Goal: Book appointment/travel/reservation

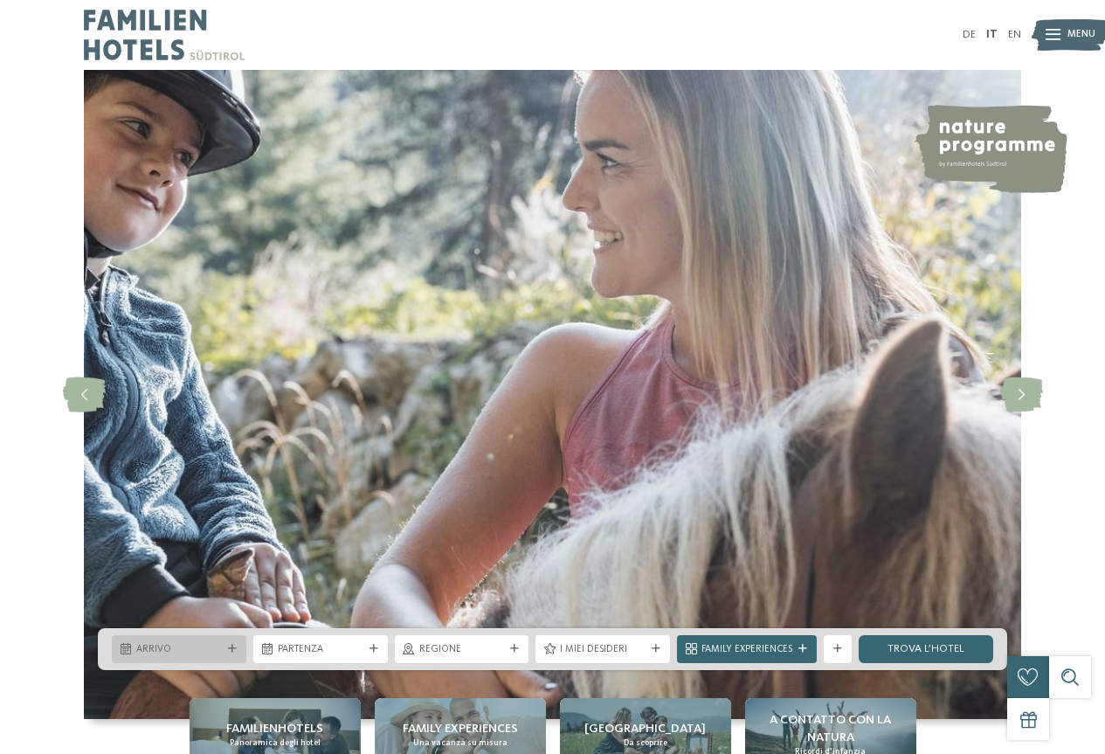
click at [171, 639] on div "Arrivo" at bounding box center [179, 649] width 135 height 28
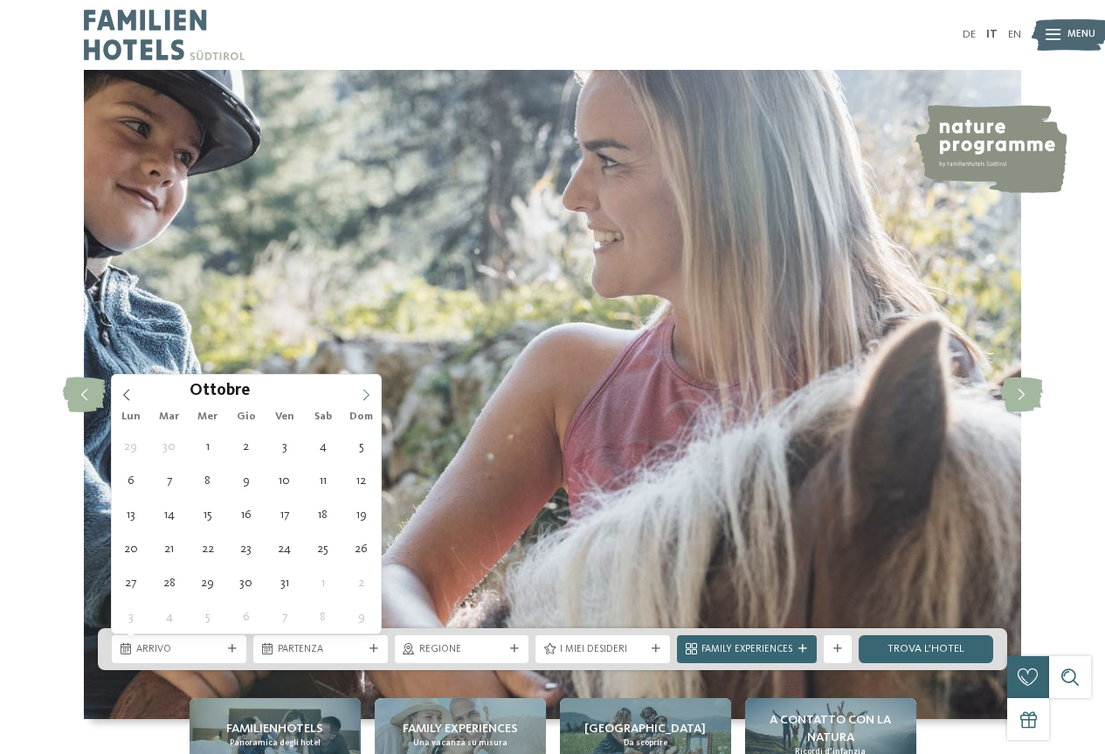
click at [366, 396] on icon at bounding box center [366, 395] width 12 height 12
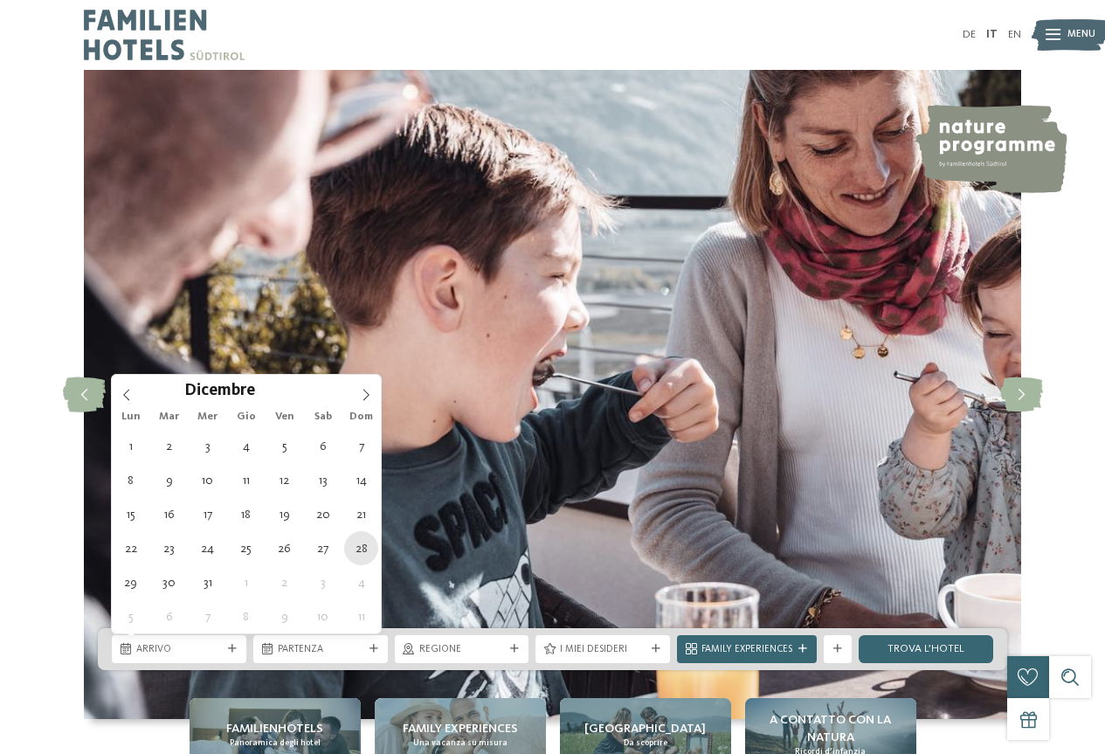
type div "[DATE]"
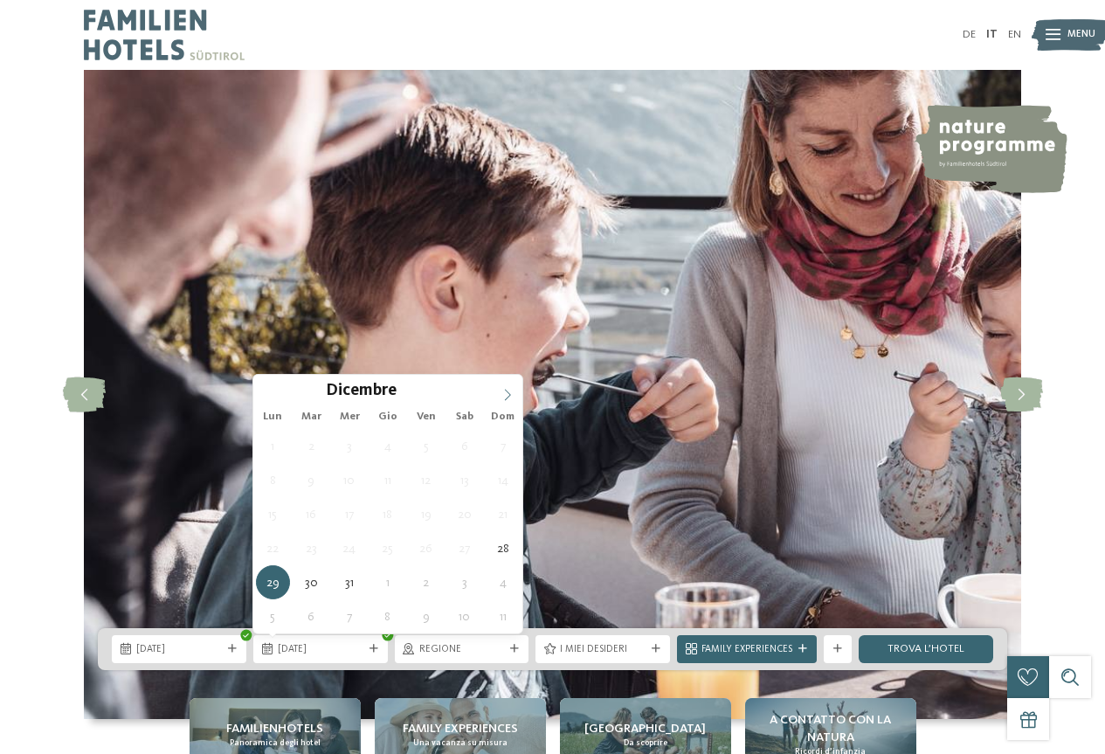
type input "****"
click at [512, 398] on icon at bounding box center [507, 395] width 12 height 12
type div "[DATE]"
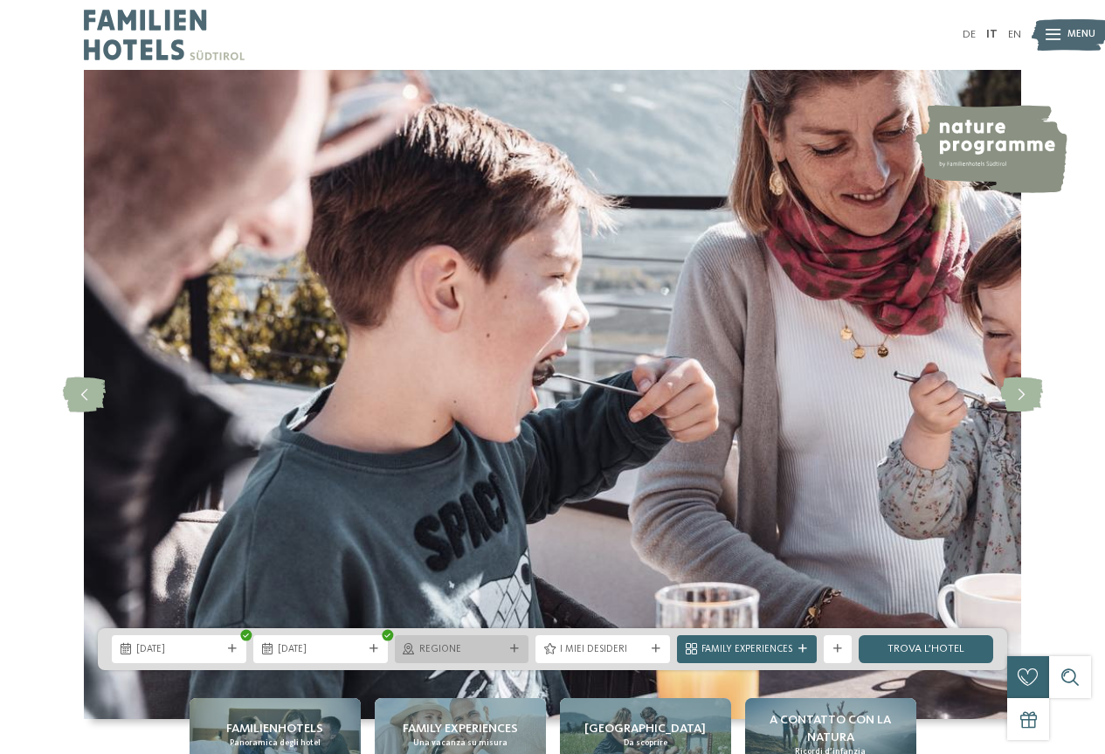
click at [501, 644] on span "Regione" at bounding box center [462, 650] width 86 height 14
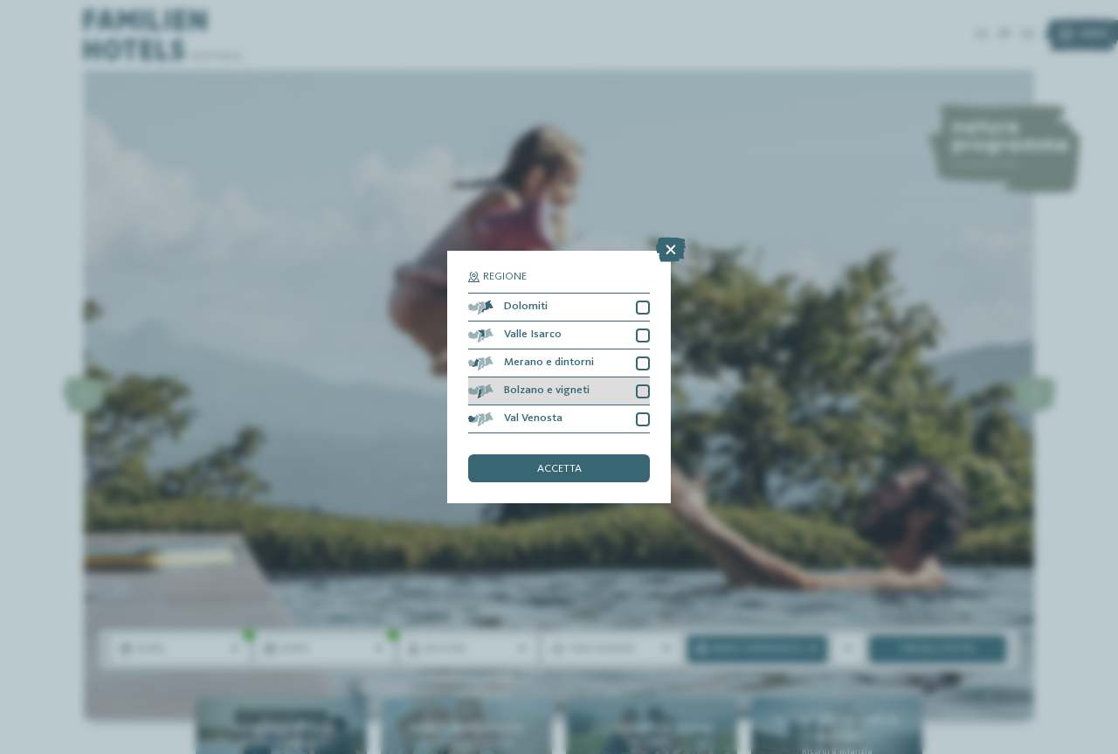
click at [535, 390] on span "Bolzano e vigneti" at bounding box center [547, 390] width 86 height 11
click at [548, 362] on span "Merano e dintorni" at bounding box center [549, 362] width 90 height 11
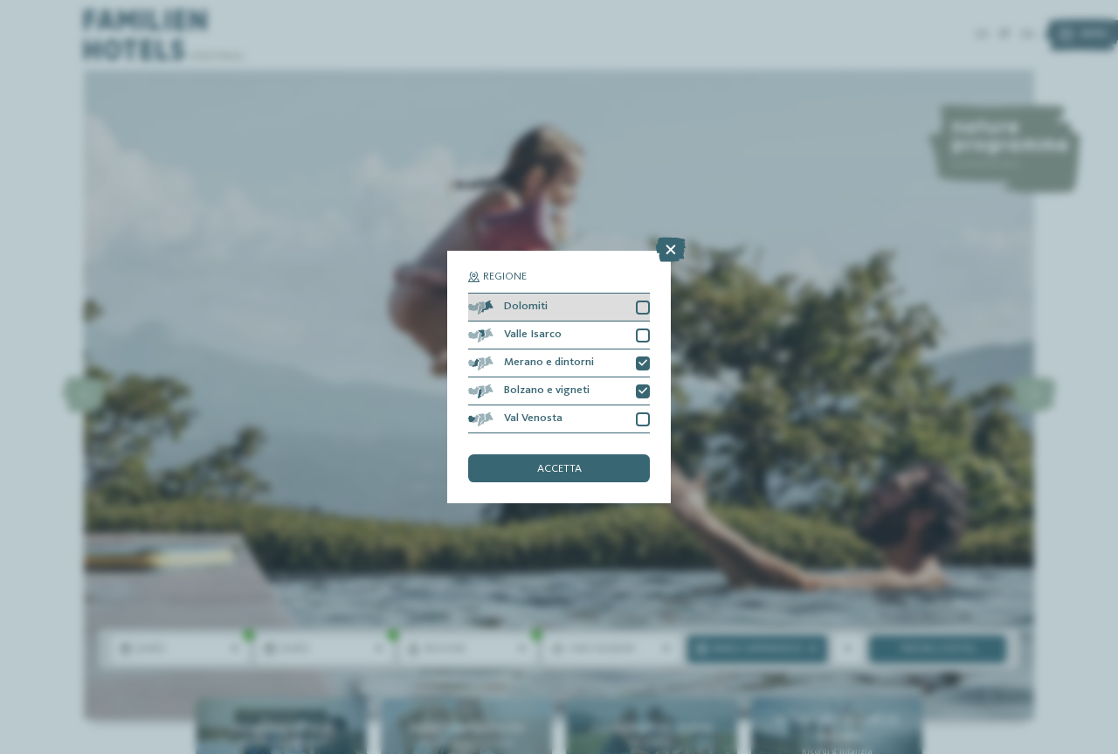
click at [641, 303] on div at bounding box center [643, 307] width 14 height 14
click at [584, 468] on div "accetta" at bounding box center [559, 468] width 182 height 28
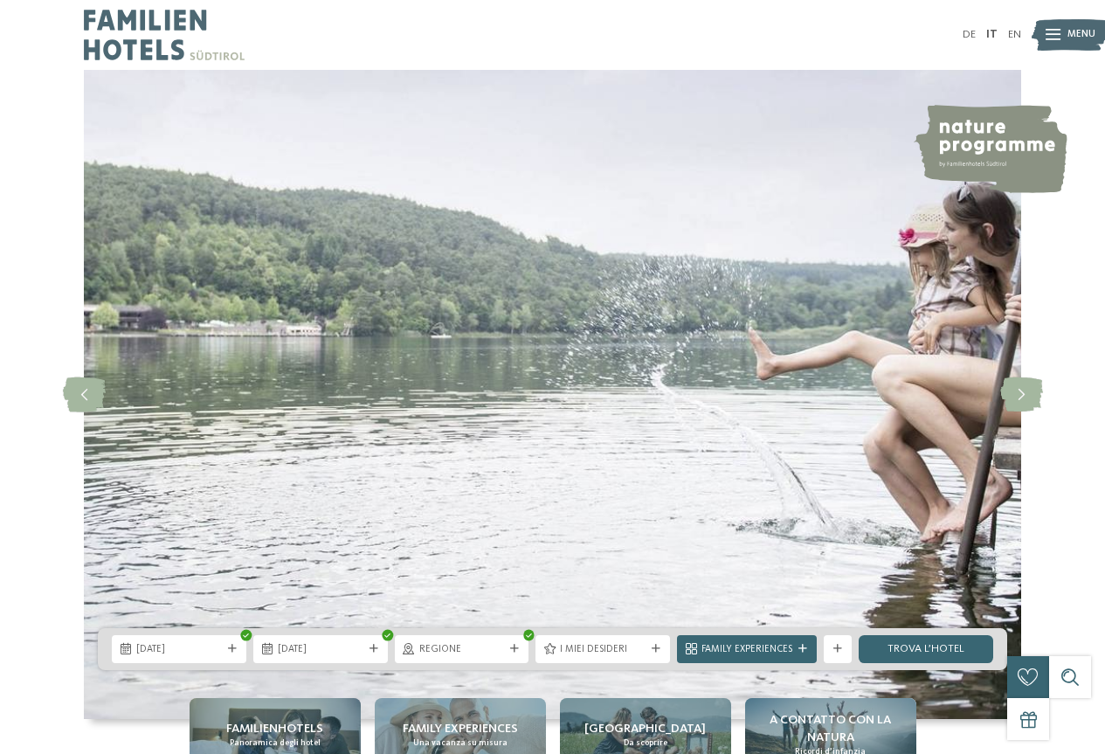
click at [617, 653] on span "I miei desideri" at bounding box center [603, 650] width 86 height 14
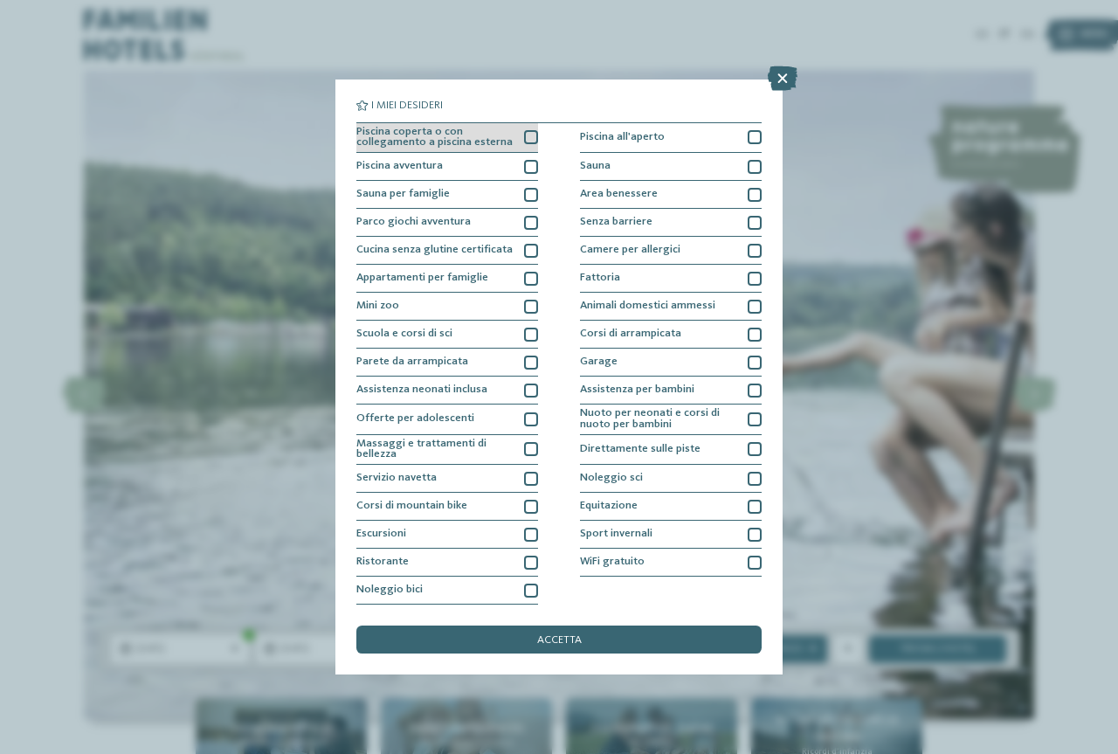
click at [525, 132] on div at bounding box center [531, 137] width 14 height 14
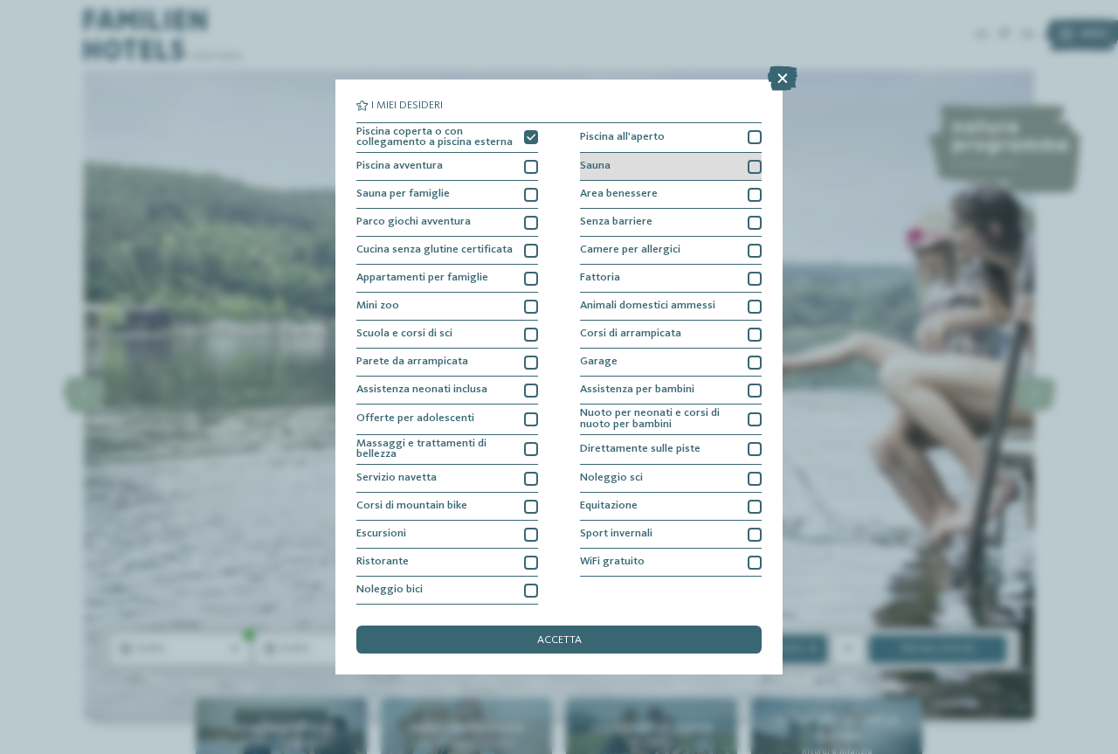
click at [631, 161] on div "Sauna" at bounding box center [671, 167] width 182 height 28
click at [631, 193] on span "Area benessere" at bounding box center [619, 194] width 78 height 11
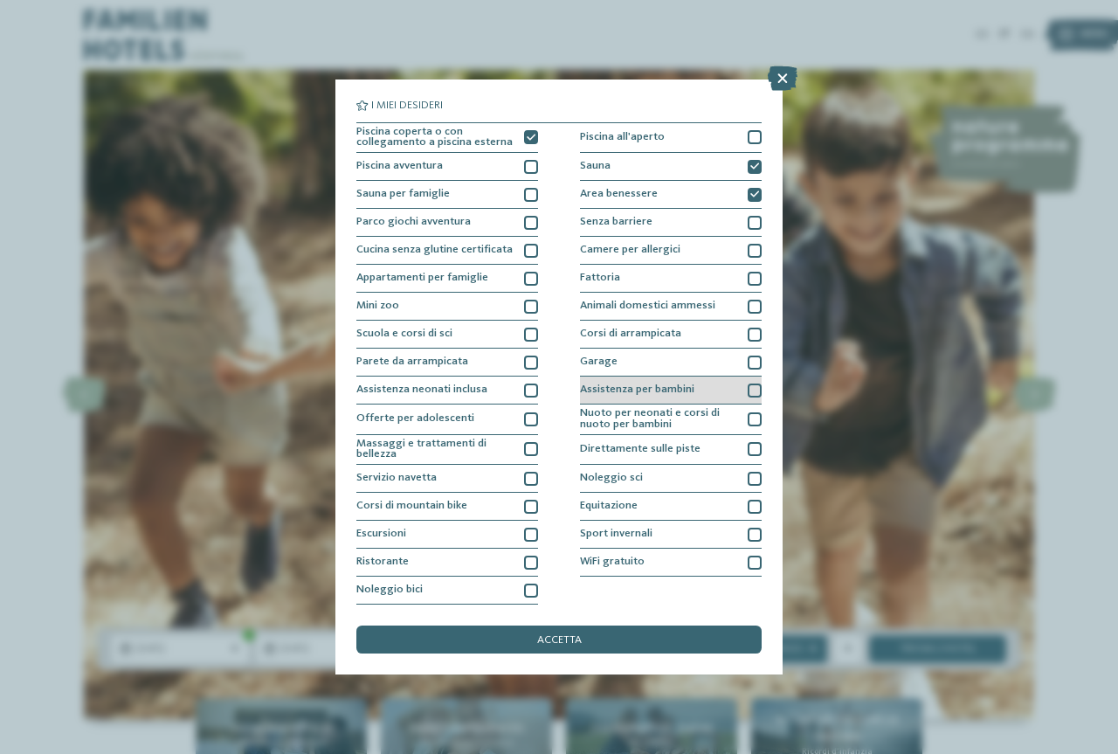
click at [688, 387] on span "Assistenza per bambini" at bounding box center [637, 389] width 114 height 11
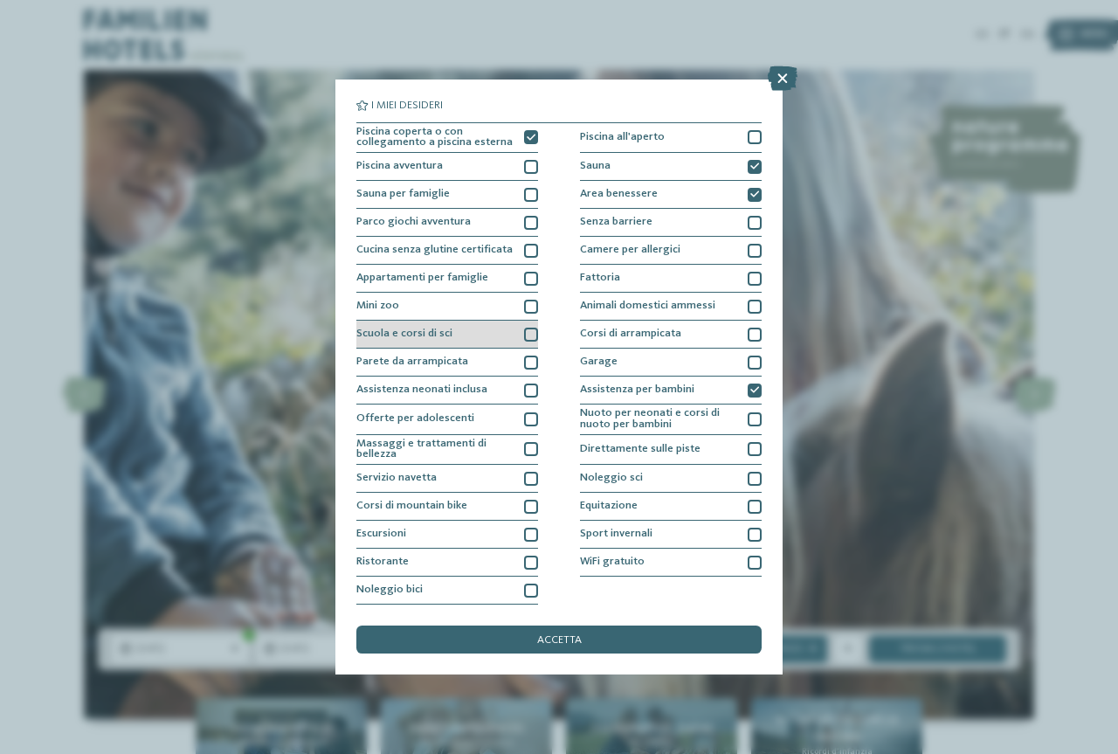
click at [522, 328] on div "Scuola e corsi di sci" at bounding box center [447, 335] width 182 height 28
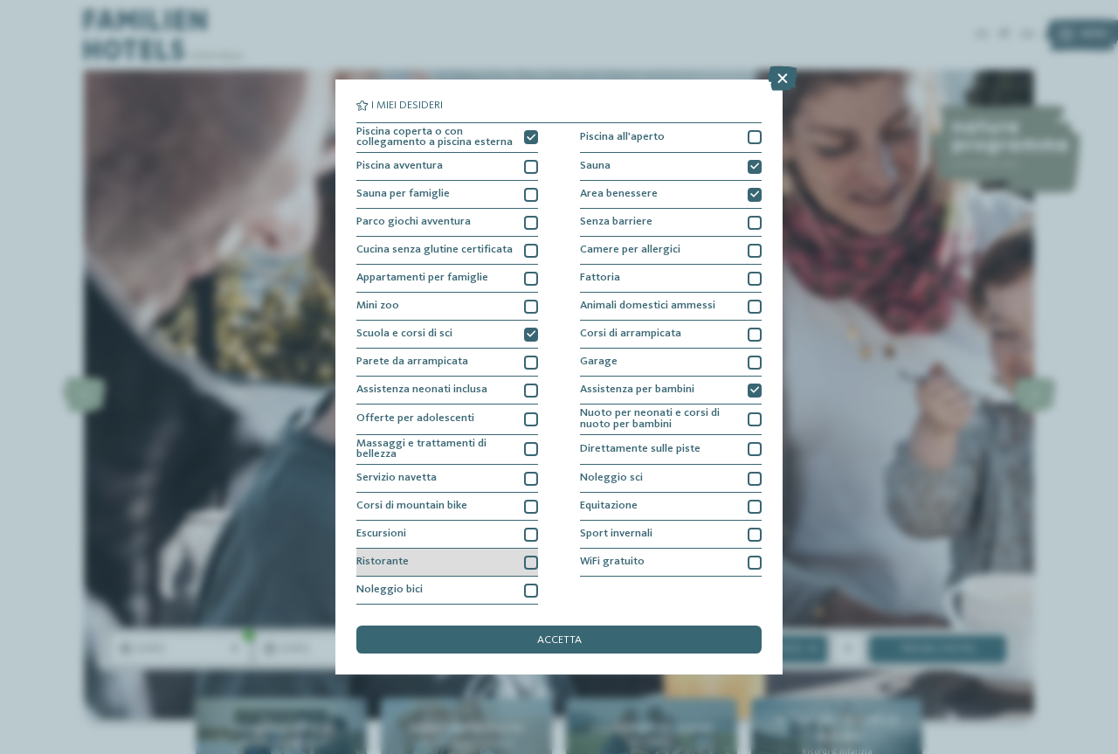
click at [526, 558] on div at bounding box center [531, 563] width 14 height 14
click at [583, 639] on div "accetta" at bounding box center [558, 639] width 405 height 28
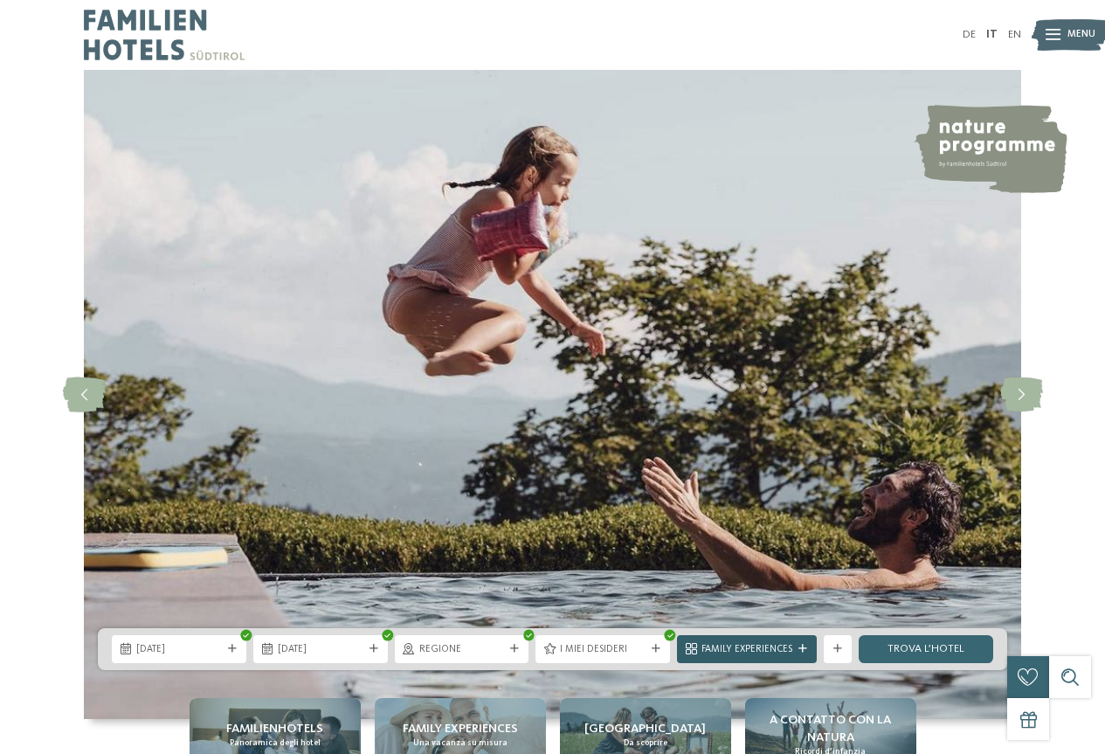
click at [765, 652] on span "Family Experiences" at bounding box center [746, 650] width 91 height 14
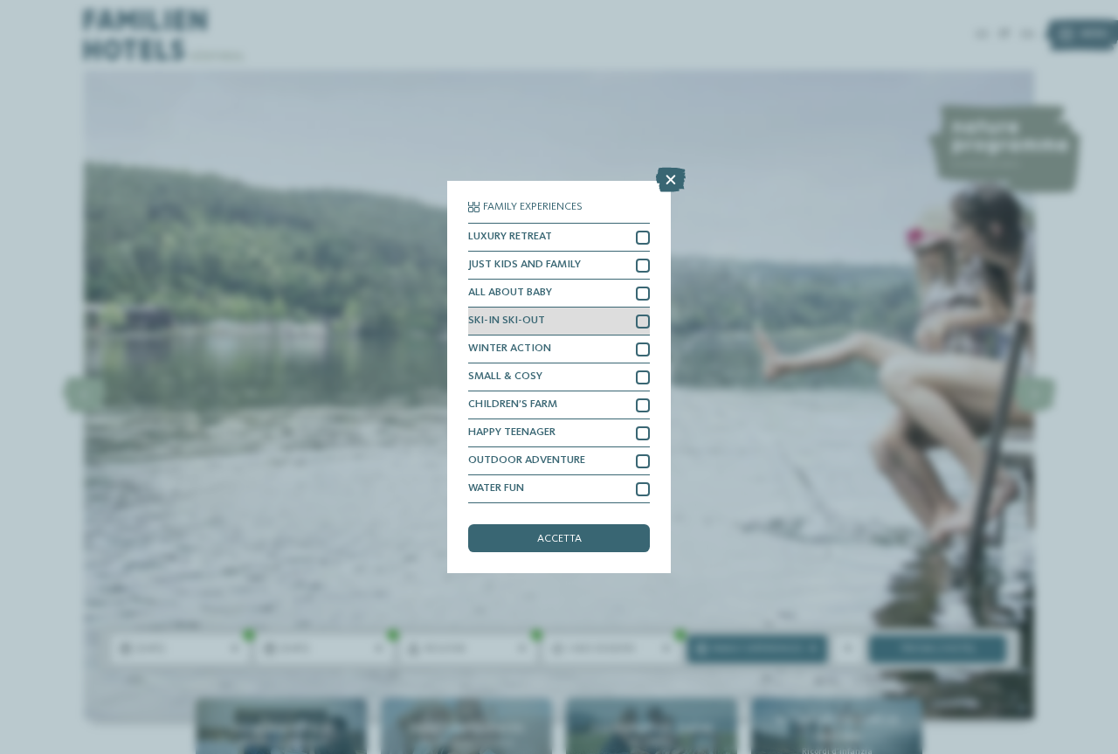
click at [639, 323] on div at bounding box center [643, 321] width 14 height 14
click at [587, 542] on div "accetta" at bounding box center [559, 538] width 182 height 28
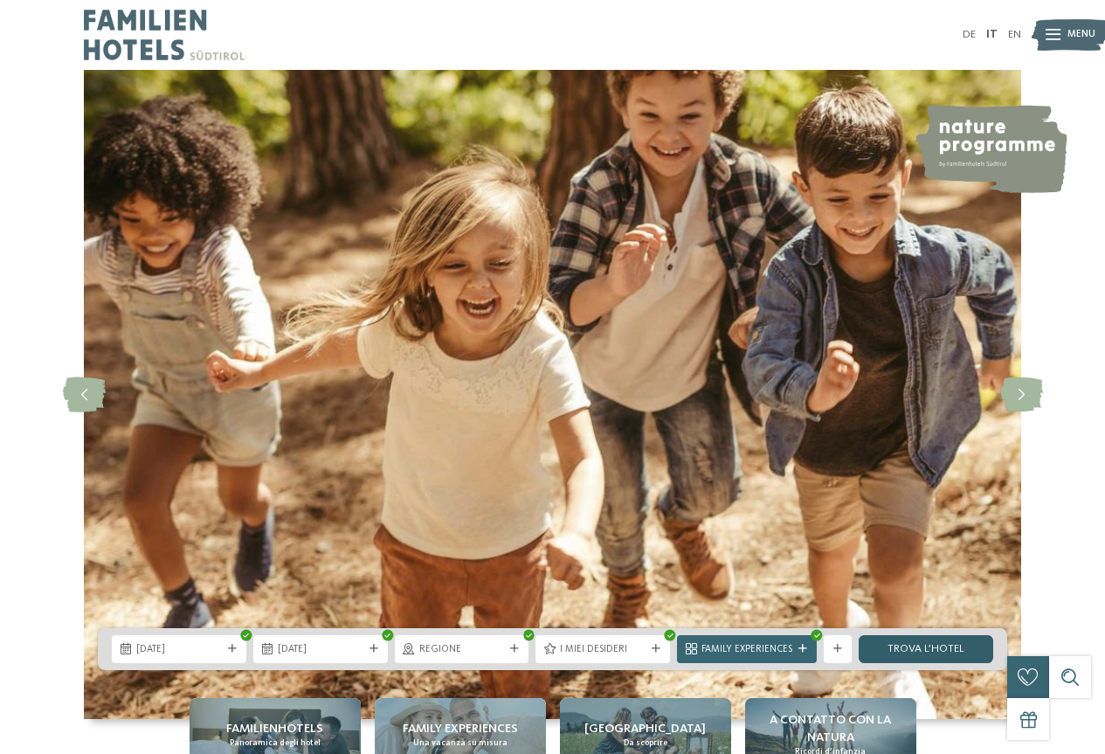
click at [917, 645] on link "trova l’hotel" at bounding box center [926, 649] width 135 height 28
